Goal: Information Seeking & Learning: Learn about a topic

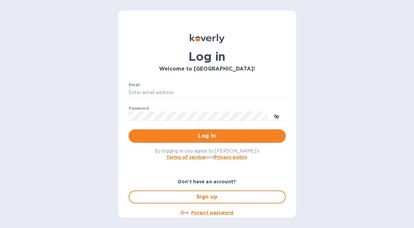
type input "[EMAIL_ADDRESS][DOMAIN_NAME]"
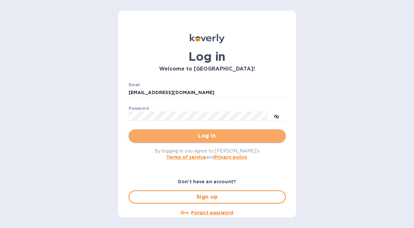
click at [225, 137] on span "Log in" at bounding box center [207, 136] width 147 height 8
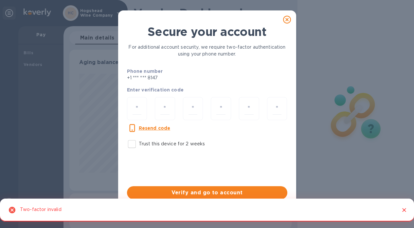
scroll to position [141, 220]
click at [137, 106] on input "number" at bounding box center [137, 109] width 9 height 12
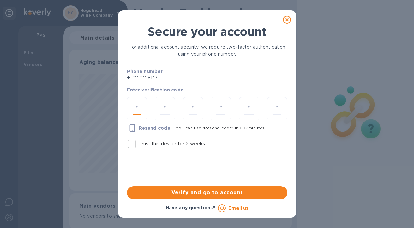
type input "9"
type input "0"
type input "3"
type input "4"
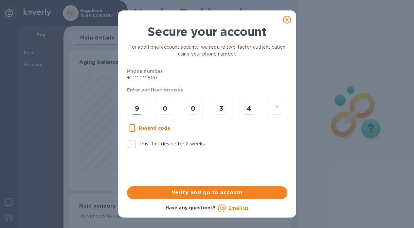
type input "3"
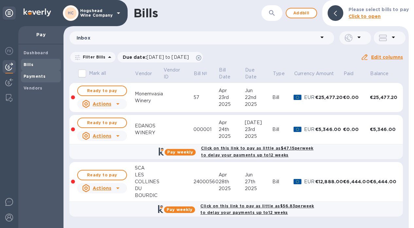
click at [37, 72] on div "Payments" at bounding box center [41, 77] width 40 height 12
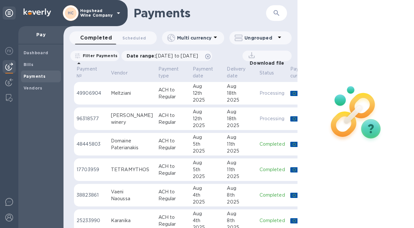
click at [141, 118] on div "Koukos" at bounding box center [132, 115] width 42 height 7
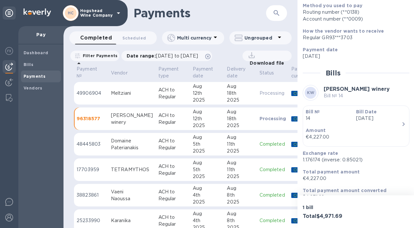
scroll to position [93, 0]
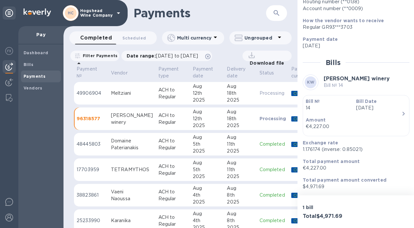
click at [139, 92] on div "Meltziani" at bounding box center [132, 93] width 42 height 7
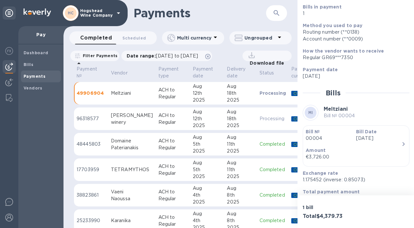
scroll to position [94, 0]
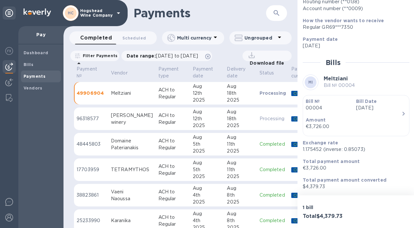
click at [244, 143] on div "11th" at bounding box center [240, 144] width 27 height 7
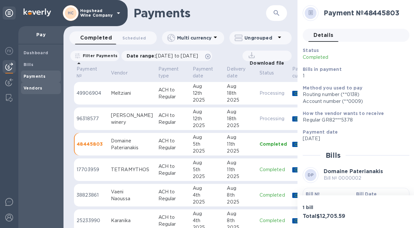
click at [35, 86] on b "Vendors" at bounding box center [33, 88] width 19 height 5
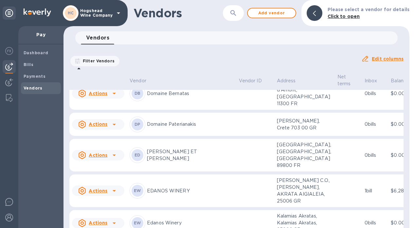
scroll to position [200, 0]
click at [191, 128] on p "Domaine Paterianakis" at bounding box center [190, 124] width 87 height 7
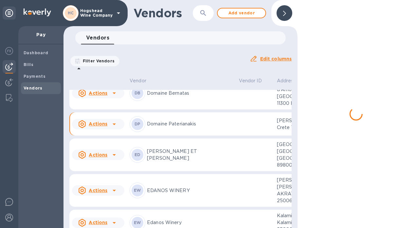
scroll to position [207, 0]
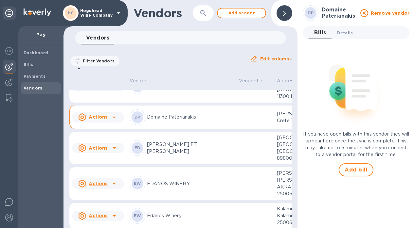
click at [341, 33] on span "Details 0" at bounding box center [345, 32] width 16 height 7
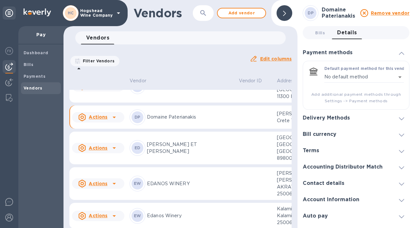
click at [336, 120] on h3 "Delivery Methods" at bounding box center [326, 118] width 47 height 6
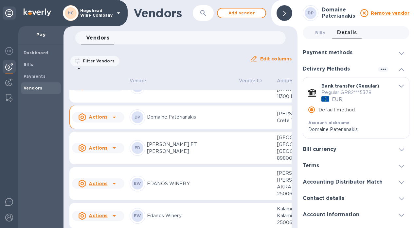
click at [336, 67] on h3 "Delivery Methods" at bounding box center [326, 69] width 47 height 6
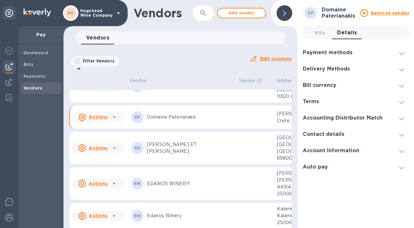
click at [336, 67] on h3 "Delivery Methods" at bounding box center [326, 69] width 47 height 6
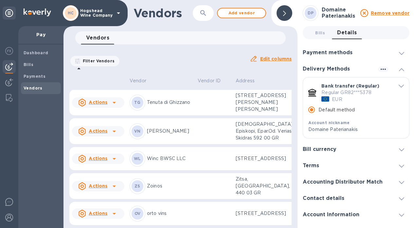
scroll to position [1429, 0]
click at [321, 32] on span "Bills 0" at bounding box center [320, 32] width 10 height 7
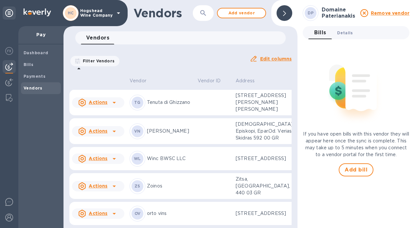
click at [347, 34] on span "Details 0" at bounding box center [345, 32] width 16 height 7
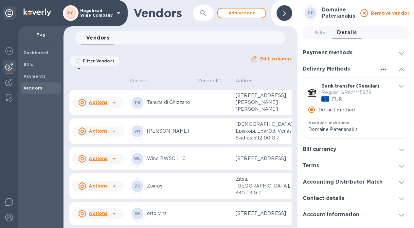
click at [399, 70] on icon at bounding box center [401, 69] width 5 height 3
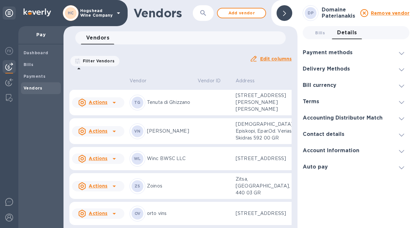
click at [346, 132] on div "Contact details" at bounding box center [326, 135] width 47 height 6
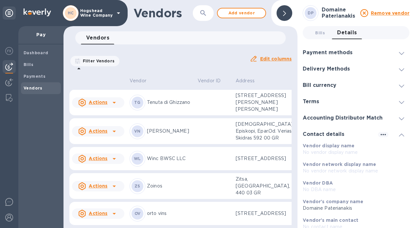
click at [346, 132] on div "Contact details" at bounding box center [326, 135] width 47 height 6
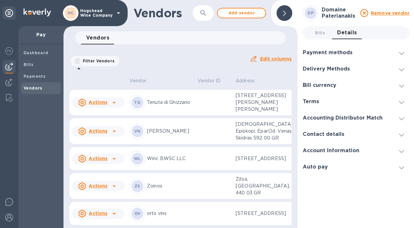
click at [346, 121] on h3 "Accounting Distributor Match" at bounding box center [343, 118] width 80 height 6
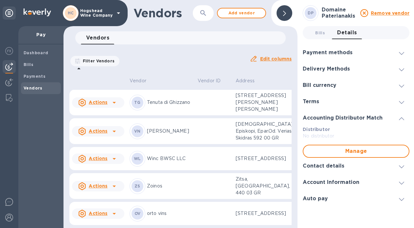
click at [346, 121] on h3 "Accounting Distributor Match" at bounding box center [343, 118] width 80 height 6
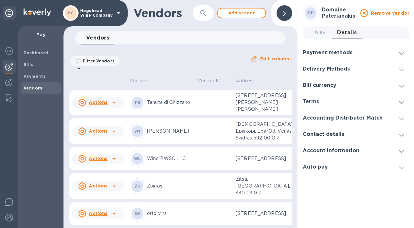
click at [321, 87] on h3 "Bill currency" at bounding box center [320, 85] width 34 height 6
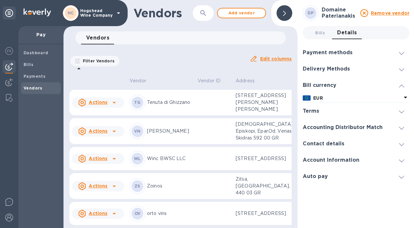
click at [321, 87] on h3 "Bill currency" at bounding box center [320, 85] width 34 height 6
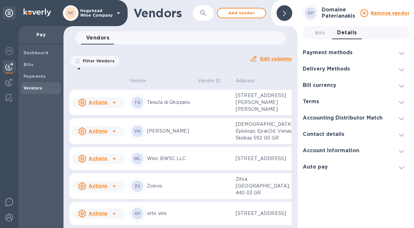
click at [322, 71] on h3 "Delivery Methods" at bounding box center [326, 69] width 47 height 6
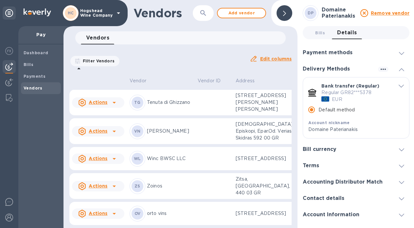
click at [322, 71] on h3 "Delivery Methods" at bounding box center [326, 69] width 47 height 6
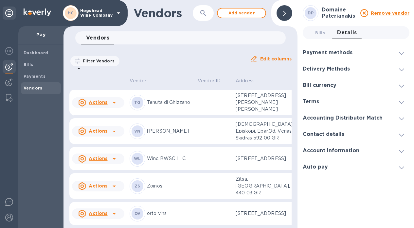
click at [329, 55] on h3 "Payment methods" at bounding box center [328, 53] width 50 height 6
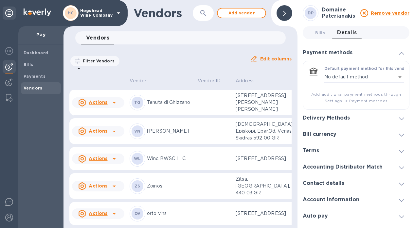
click at [329, 55] on h3 "Payment methods" at bounding box center [328, 53] width 50 height 6
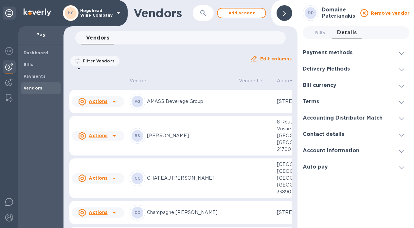
click at [364, 51] on div "Payment methods" at bounding box center [356, 53] width 107 height 16
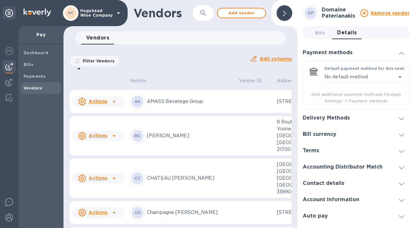
click at [360, 49] on div "Payment methods" at bounding box center [356, 53] width 107 height 16
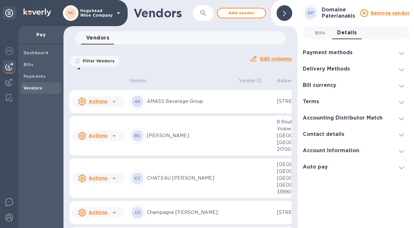
click at [311, 27] on button "Bills 0" at bounding box center [320, 32] width 24 height 13
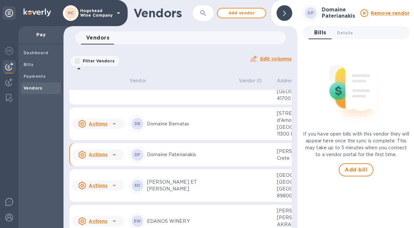
scroll to position [231, 0]
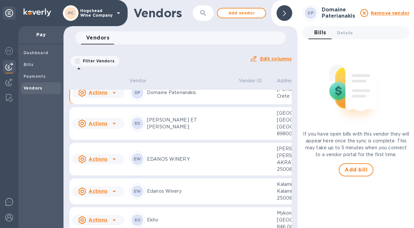
click at [181, 96] on p "Domaine Paterianakis" at bounding box center [190, 92] width 87 height 7
click at [355, 33] on button "Details 0" at bounding box center [345, 32] width 26 height 13
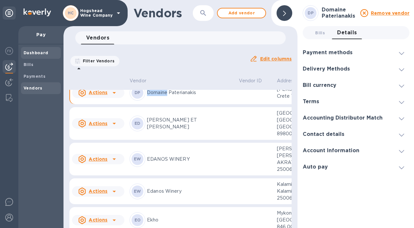
click at [41, 52] on b "Dashboard" at bounding box center [36, 52] width 25 height 5
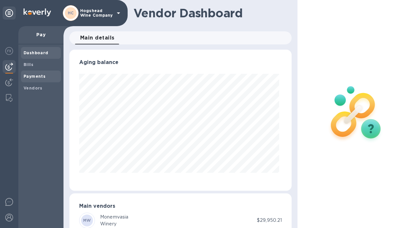
click at [36, 78] on b "Payments" at bounding box center [35, 76] width 22 height 5
